Goal: Complete application form

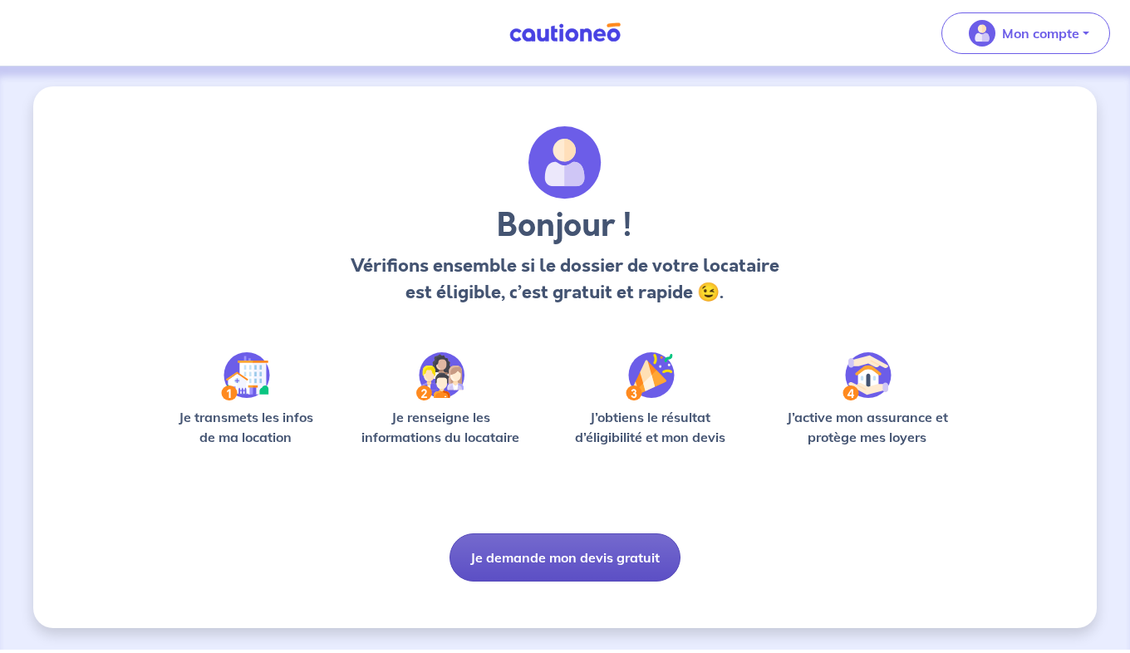
click at [556, 556] on button "Je demande mon devis gratuit" at bounding box center [564, 557] width 231 height 48
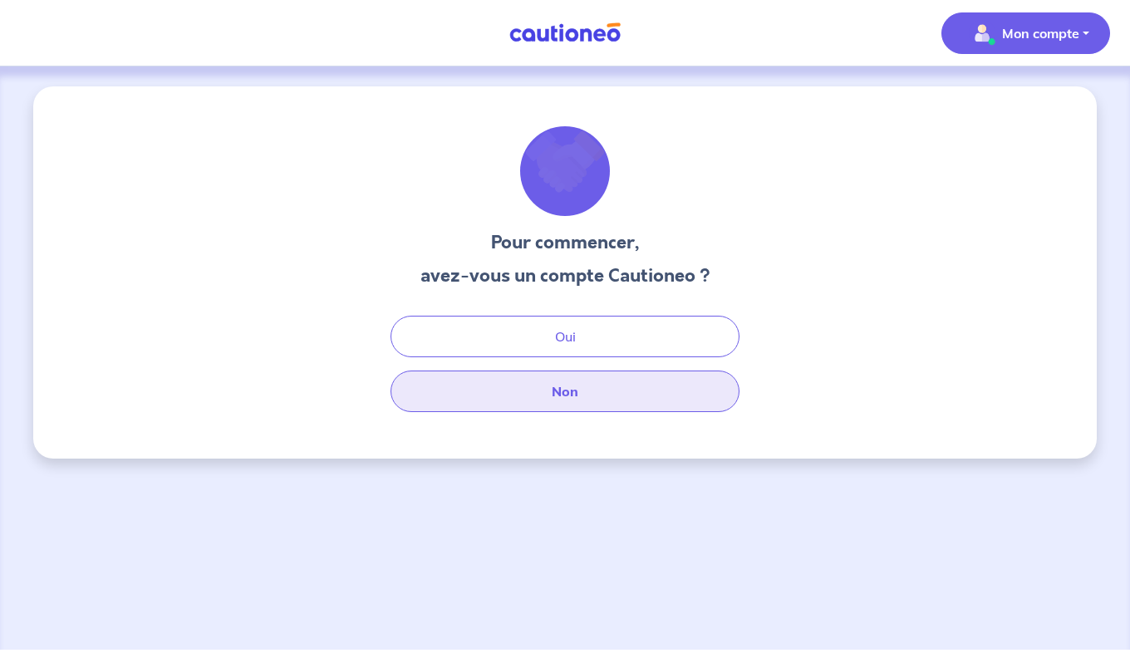
click at [572, 390] on button "Non" at bounding box center [564, 391] width 349 height 42
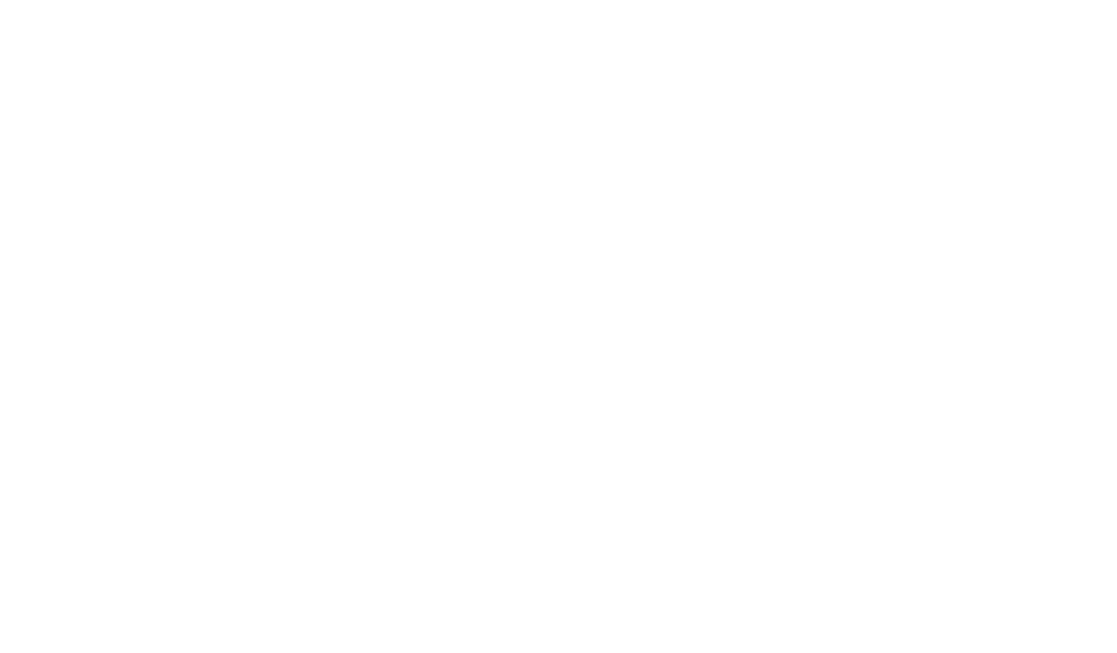
select select "FR"
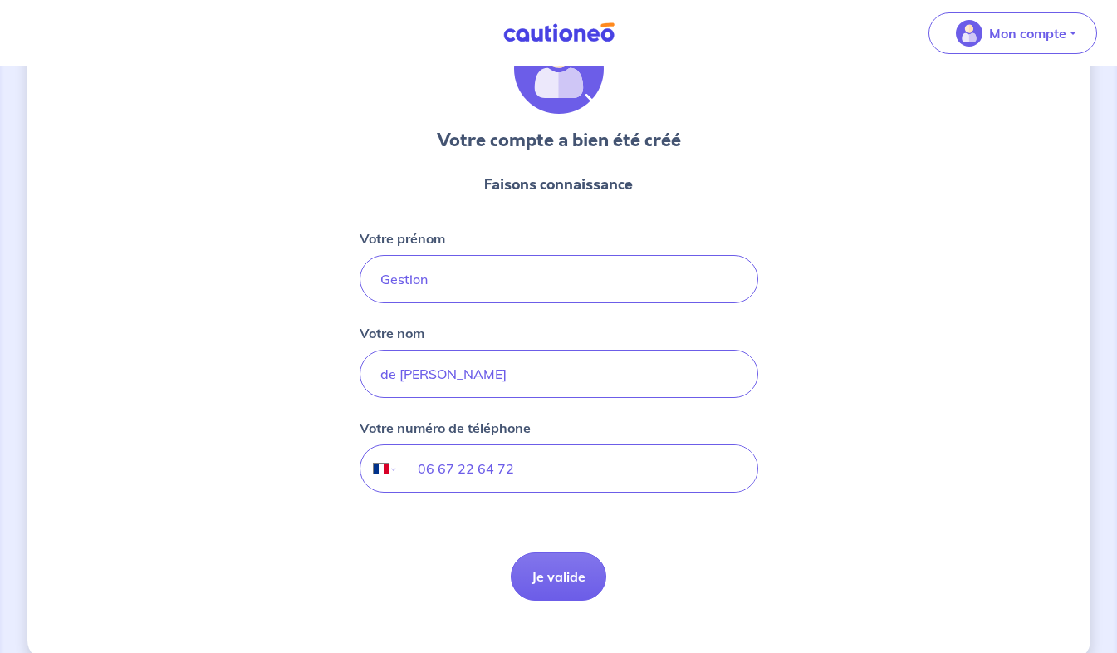
scroll to position [130, 0]
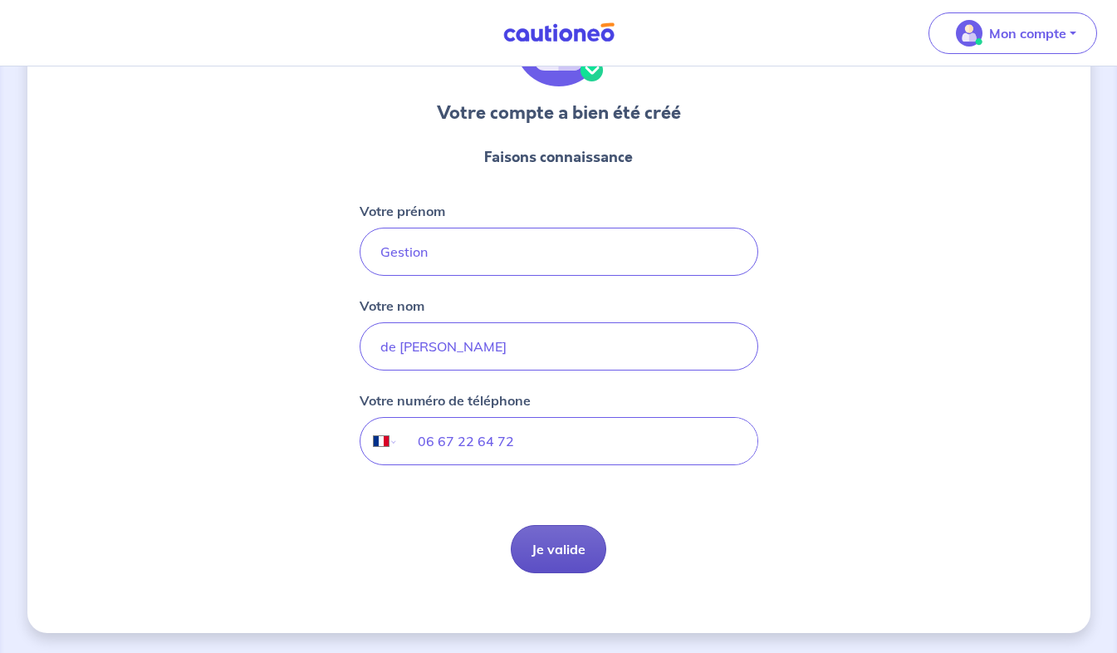
click at [556, 550] on button "Je valide" at bounding box center [559, 549] width 96 height 48
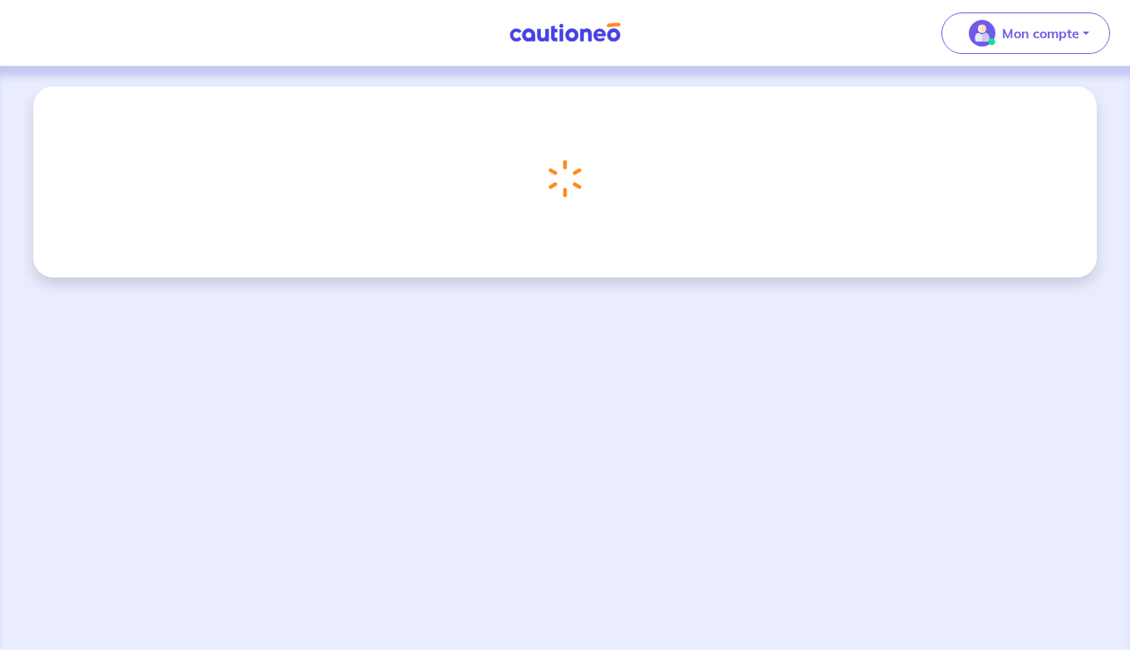
click at [689, 356] on div "Chargement..." at bounding box center [565, 357] width 1130 height 583
click at [691, 352] on div "Chargement..." at bounding box center [565, 357] width 1130 height 583
click at [746, 249] on div "Chargement..." at bounding box center [564, 181] width 1063 height 191
click at [767, 341] on div "Chargement..." at bounding box center [565, 357] width 1130 height 583
select select "FR"
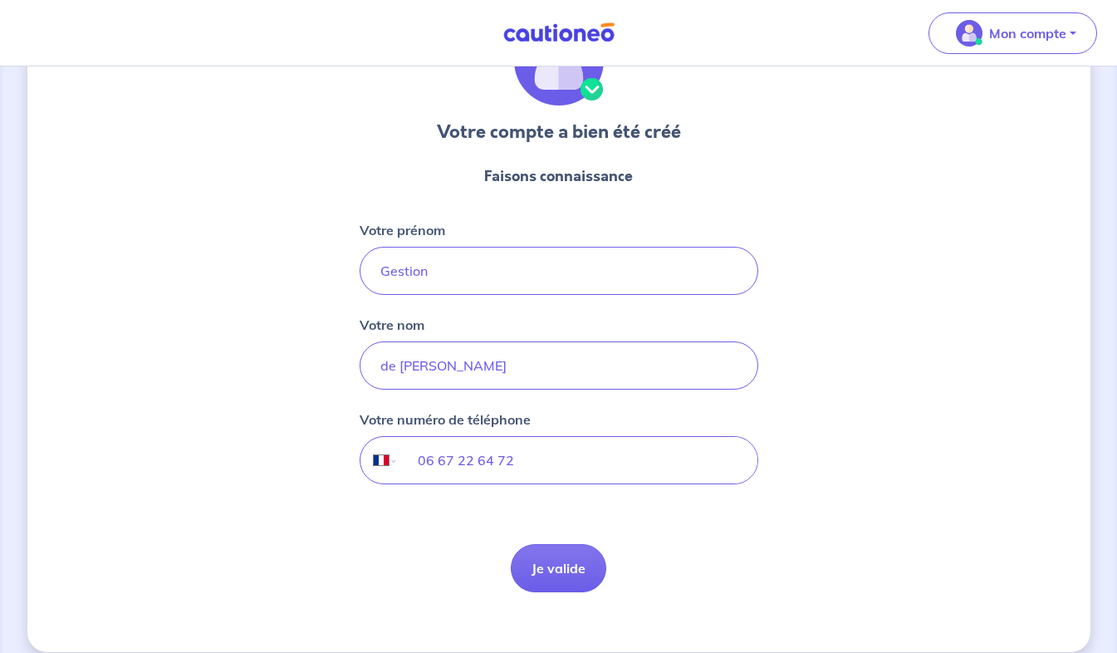
scroll to position [130, 0]
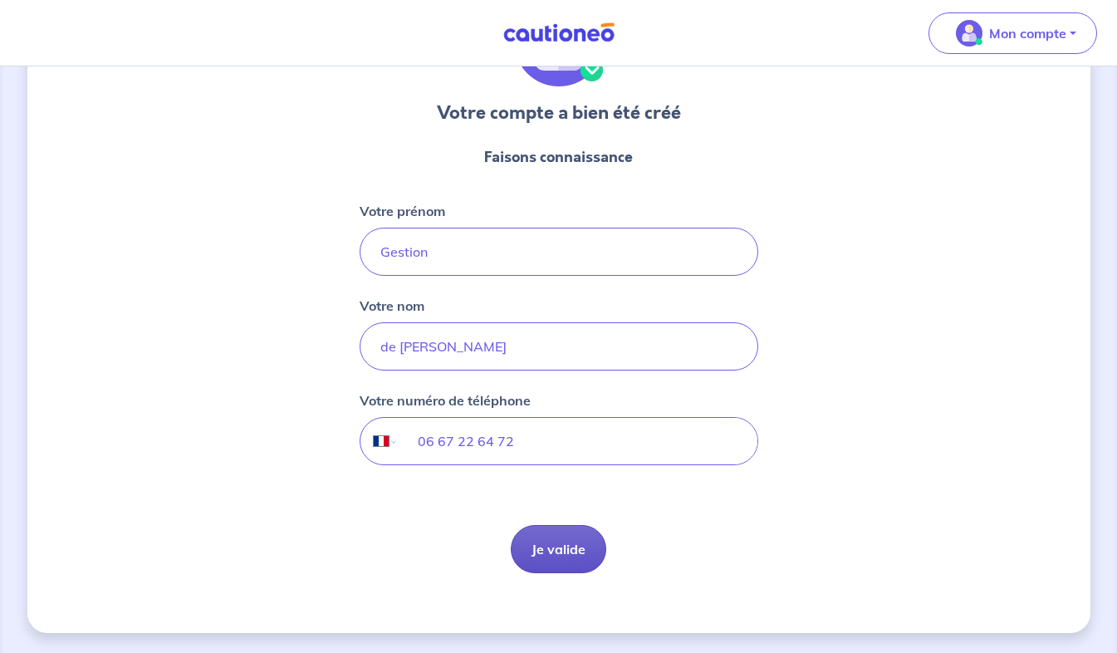
click at [587, 540] on button "Je valide" at bounding box center [559, 549] width 96 height 48
